Goal: Transaction & Acquisition: Purchase product/service

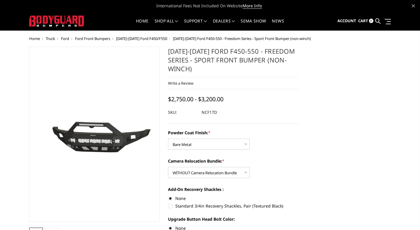
select select "3083"
select select "3086"
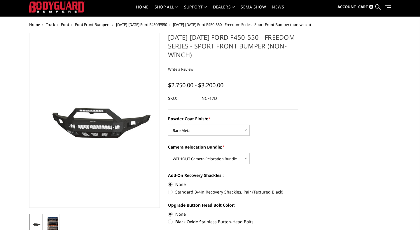
scroll to position [1, 0]
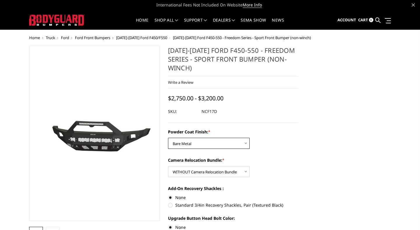
click at [246, 145] on select "Choose Options Bare Metal Textured Black Powder Coat" at bounding box center [209, 143] width 82 height 11
select select "3084"
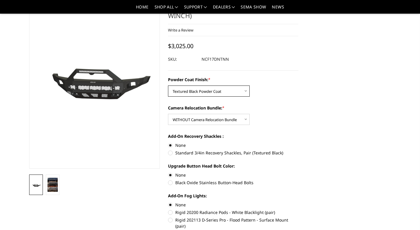
scroll to position [36, 0]
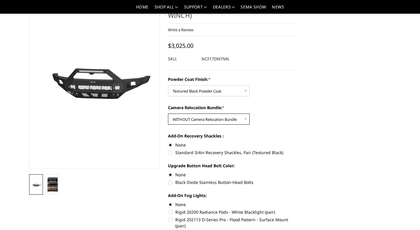
click at [245, 118] on select "Choose Options WITH Camera Relocation Bundle WITHOUT Camera Relocation Bundle" at bounding box center [209, 118] width 82 height 11
click at [245, 119] on select "Choose Options WITH Camera Relocation Bundle WITHOUT Camera Relocation Bundle" at bounding box center [209, 118] width 82 height 11
select select "3086"
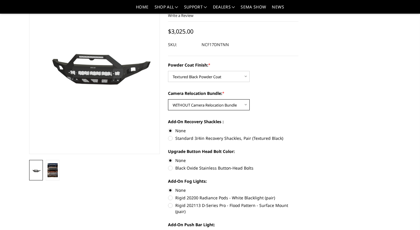
scroll to position [48, 0]
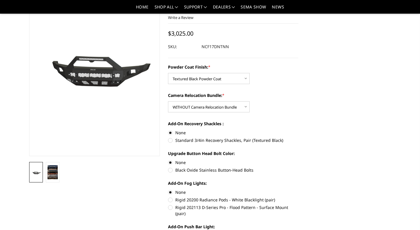
click at [170, 141] on label "Standard 3/4in Recovery Shackles, Pair (Textured Black)" at bounding box center [233, 140] width 131 height 6
click at [298, 130] on input "Standard 3/4in Recovery Shackles, Pair (Textured Black)" at bounding box center [298, 130] width 0 height 0
radio input "true"
click at [172, 133] on label "None" at bounding box center [233, 133] width 131 height 6
click at [168, 130] on input "None" at bounding box center [168, 130] width 0 height 0
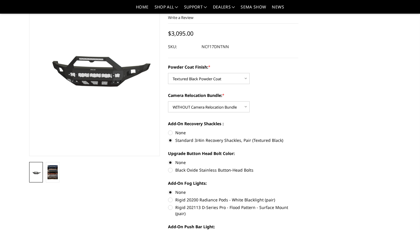
radio input "true"
click at [170, 140] on label "Standard 3/4in Recovery Shackles, Pair (Textured Black)" at bounding box center [233, 140] width 131 height 6
click at [298, 130] on input "Standard 3/4in Recovery Shackles, Pair (Textured Black)" at bounding box center [298, 130] width 0 height 0
radio input "true"
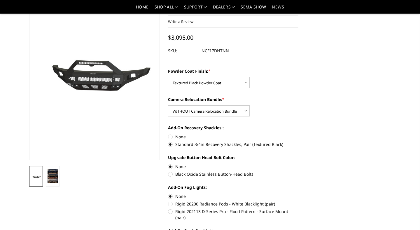
scroll to position [38, 0]
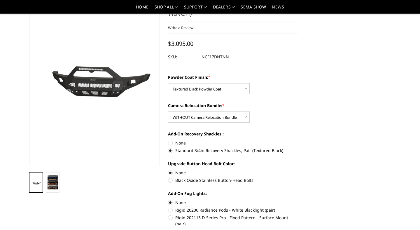
click at [171, 181] on label "Black Oxide Stainless Button-Head Bolts" at bounding box center [233, 180] width 131 height 6
click at [298, 170] on input "Black Oxide Stainless Button-Head Bolts" at bounding box center [298, 169] width 0 height 0
radio input "true"
click at [170, 173] on label "None" at bounding box center [233, 172] width 131 height 6
click at [168, 170] on input "None" at bounding box center [168, 169] width 0 height 0
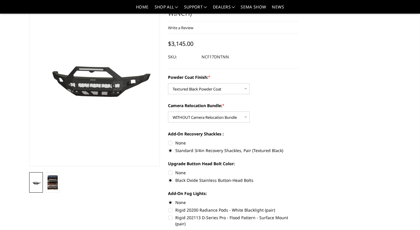
radio input "true"
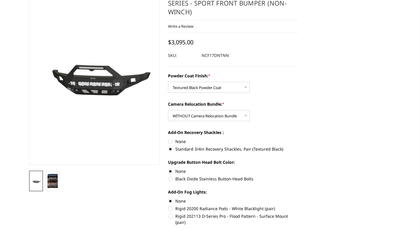
scroll to position [0, 0]
